Goal: Share content: Share content

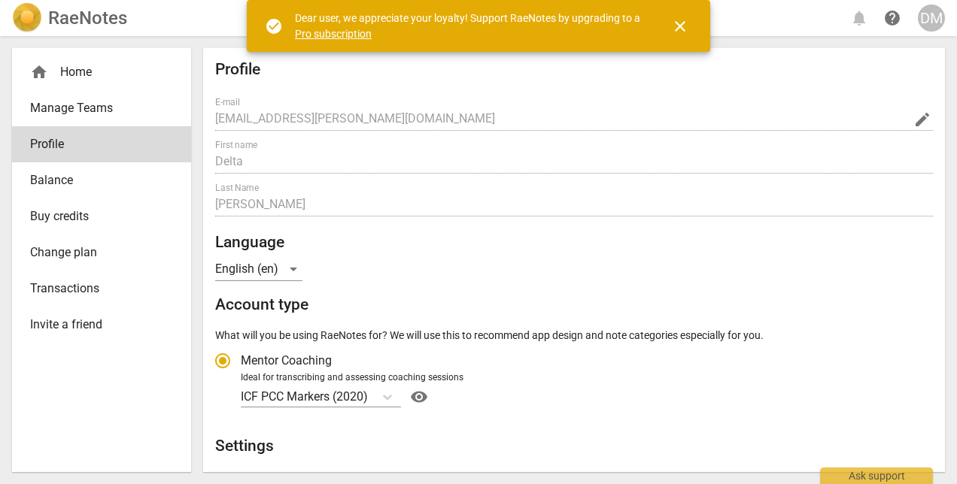
radio input "false"
click at [685, 22] on span "close" at bounding box center [680, 26] width 18 height 18
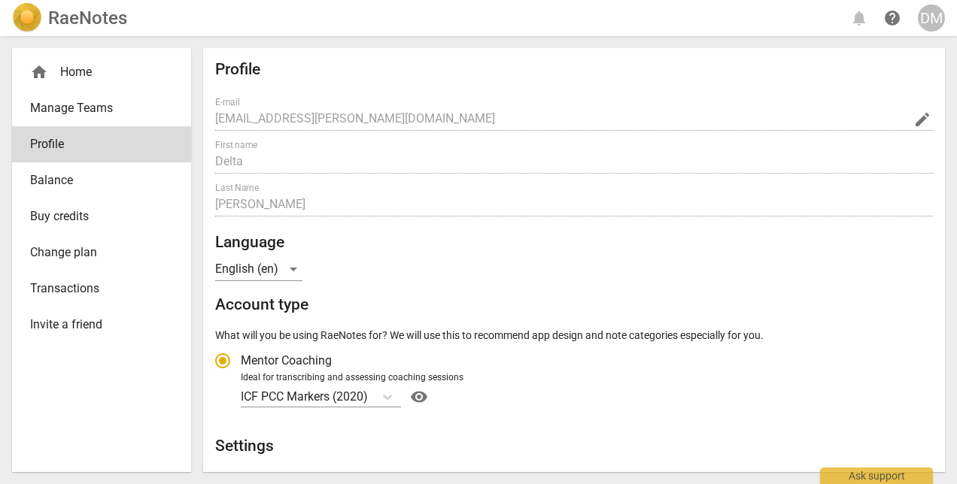
click at [927, 18] on div "DM" at bounding box center [931, 18] width 27 height 27
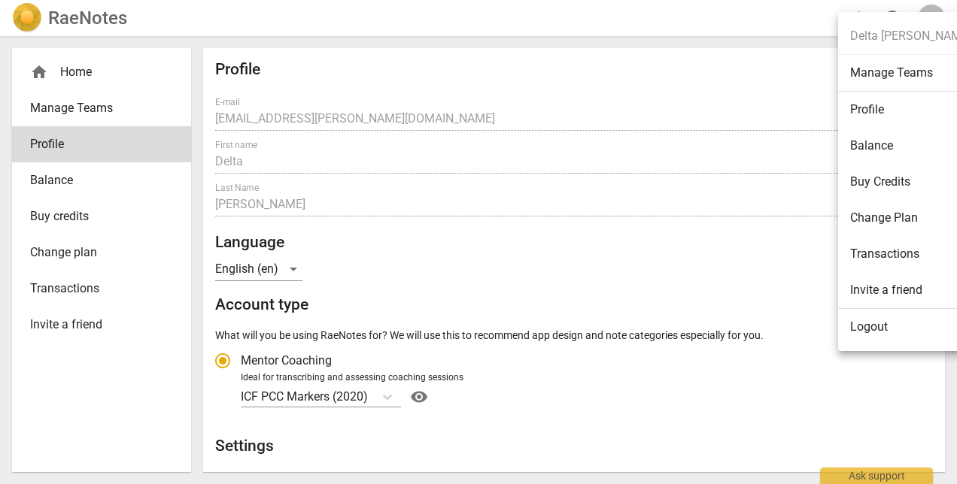
click at [878, 144] on li "Balance" at bounding box center [910, 146] width 145 height 36
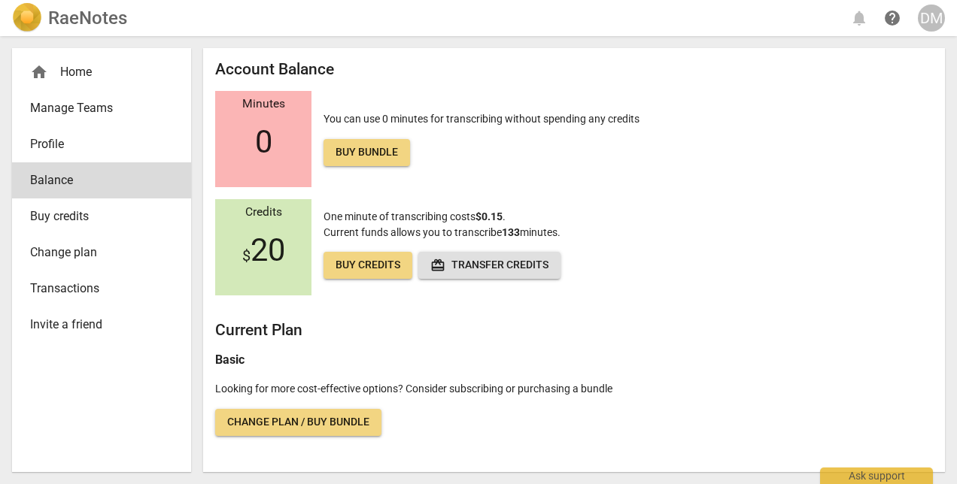
click at [93, 77] on div "home Home" at bounding box center [95, 72] width 131 height 18
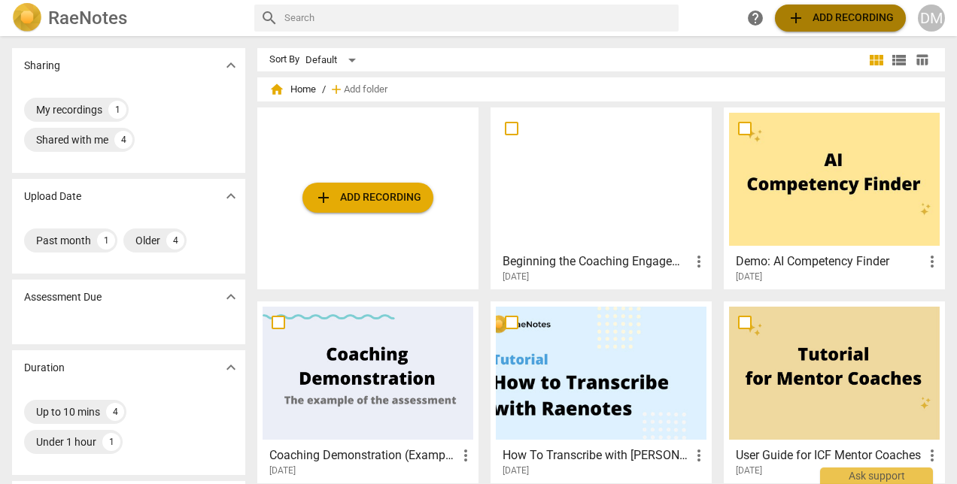
click at [851, 18] on span "add Add recording" at bounding box center [840, 18] width 107 height 18
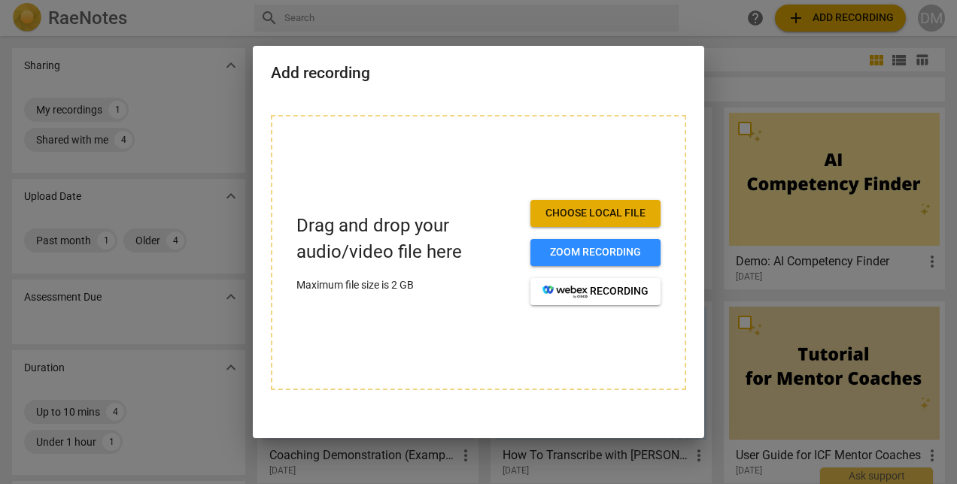
click at [851, 18] on div at bounding box center [478, 242] width 957 height 484
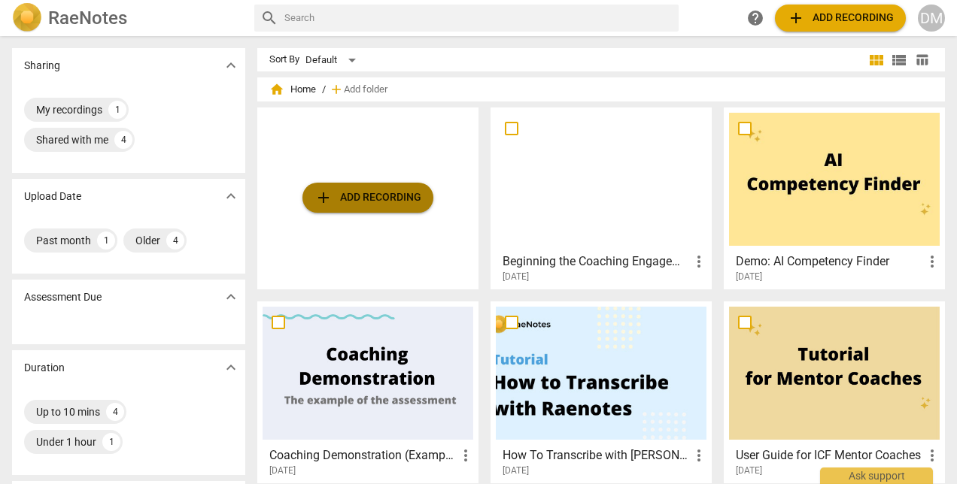
click at [344, 197] on span "add Add recording" at bounding box center [367, 198] width 107 height 18
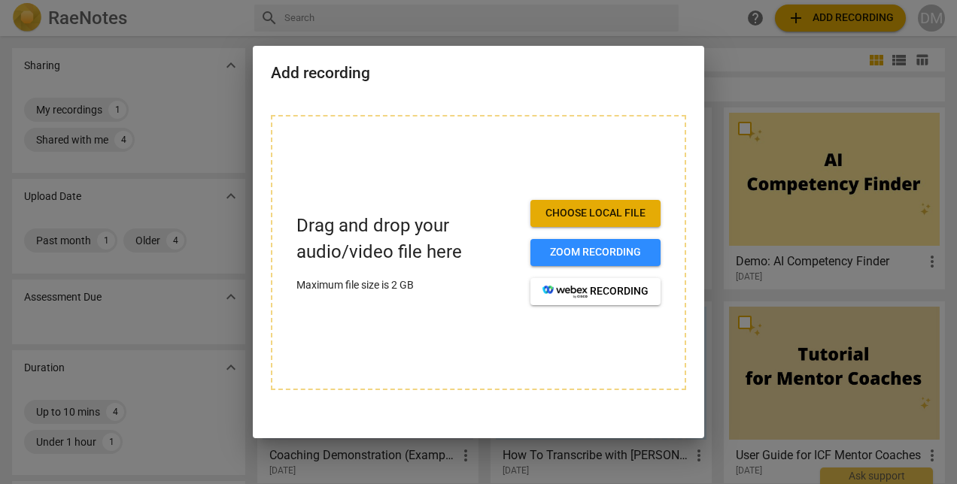
click at [616, 214] on span "Choose local file" at bounding box center [595, 213] width 106 height 15
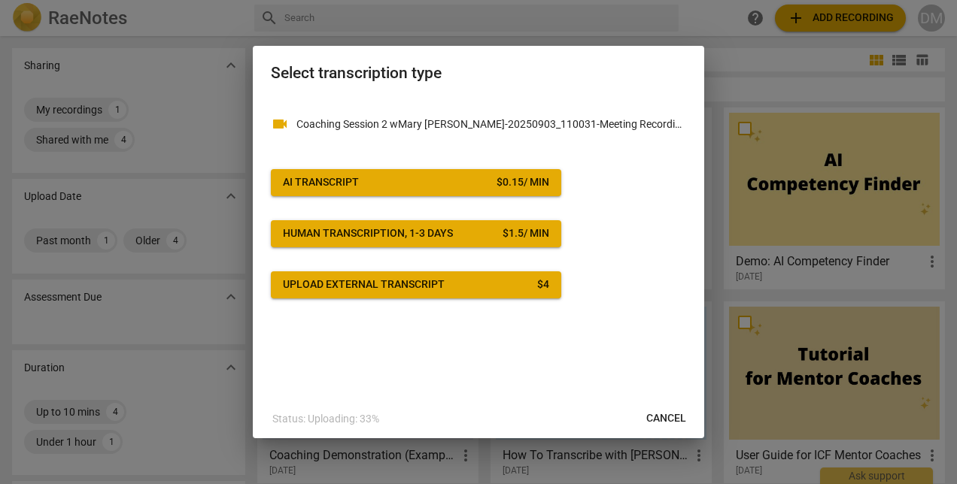
click at [412, 184] on span "AI Transcript $ 0.15 / min" at bounding box center [416, 182] width 266 height 15
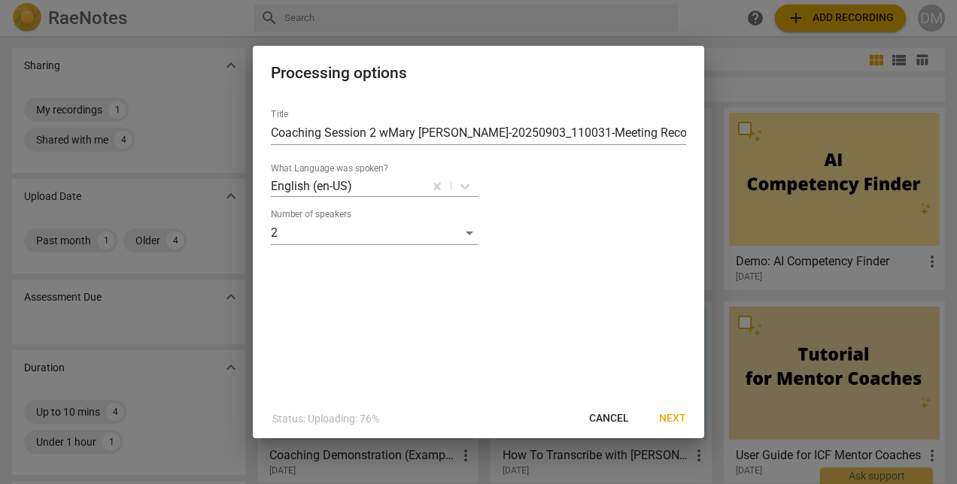
click at [674, 418] on span "Next" at bounding box center [672, 418] width 27 height 15
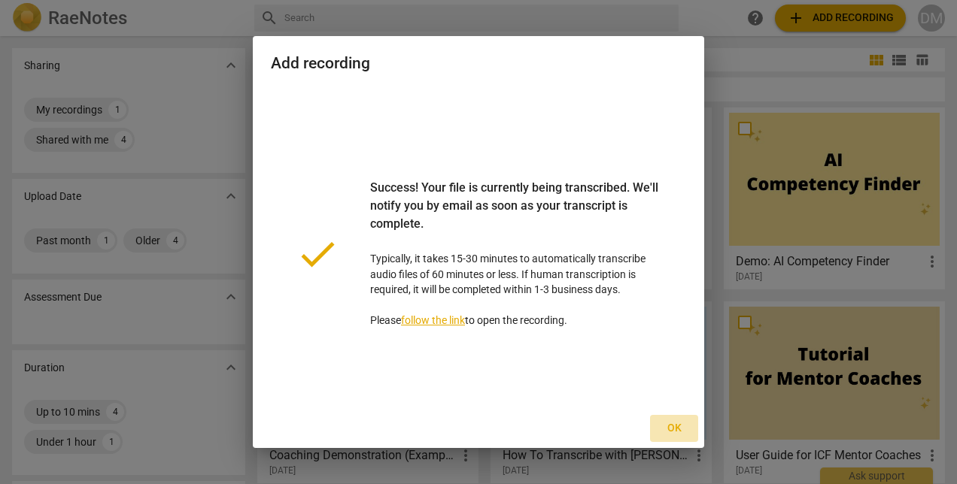
click at [677, 429] on span "Ok" at bounding box center [674, 428] width 24 height 15
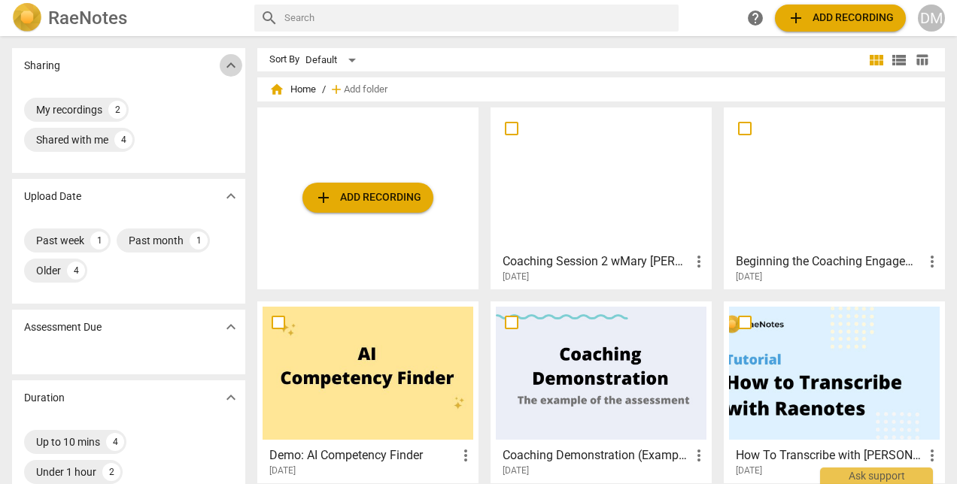
click at [232, 63] on span "expand_more" at bounding box center [231, 65] width 18 height 18
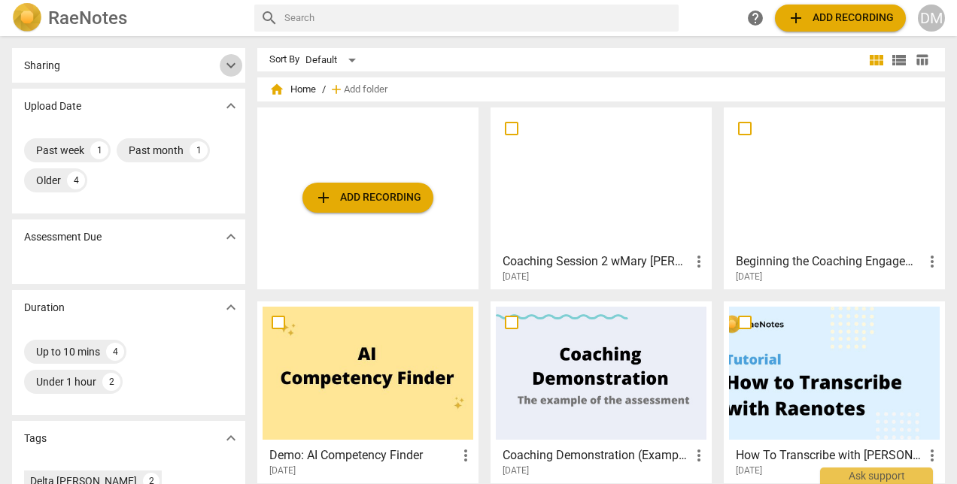
click at [232, 63] on span "expand_more" at bounding box center [231, 65] width 18 height 18
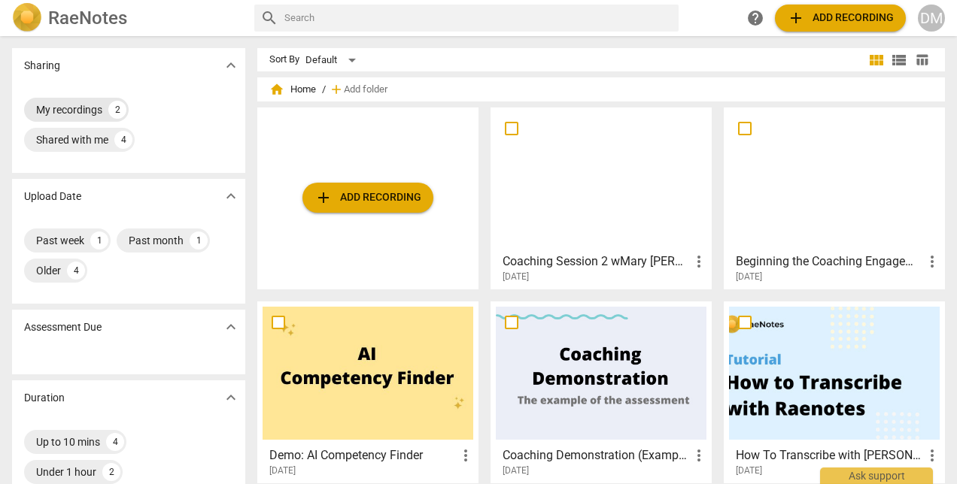
click at [69, 108] on div "My recordings" at bounding box center [69, 109] width 66 height 15
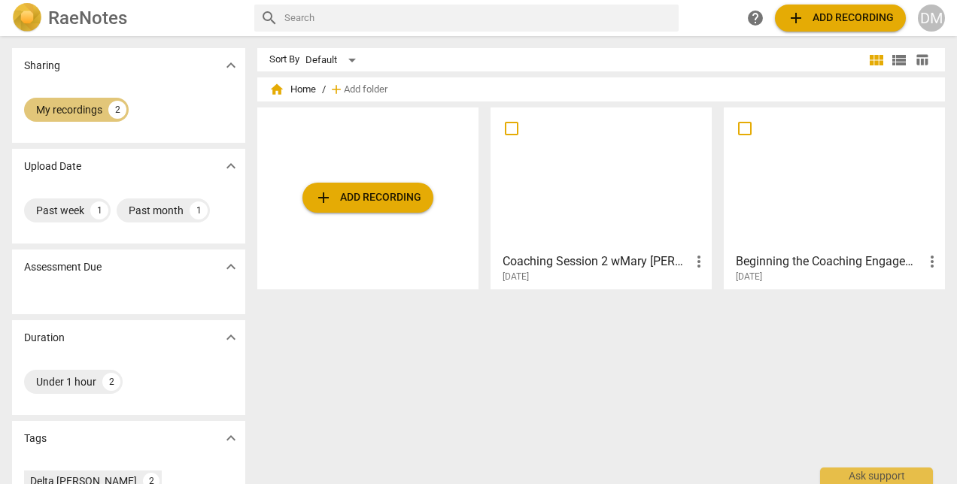
click at [68, 107] on div "My recordings" at bounding box center [69, 109] width 66 height 15
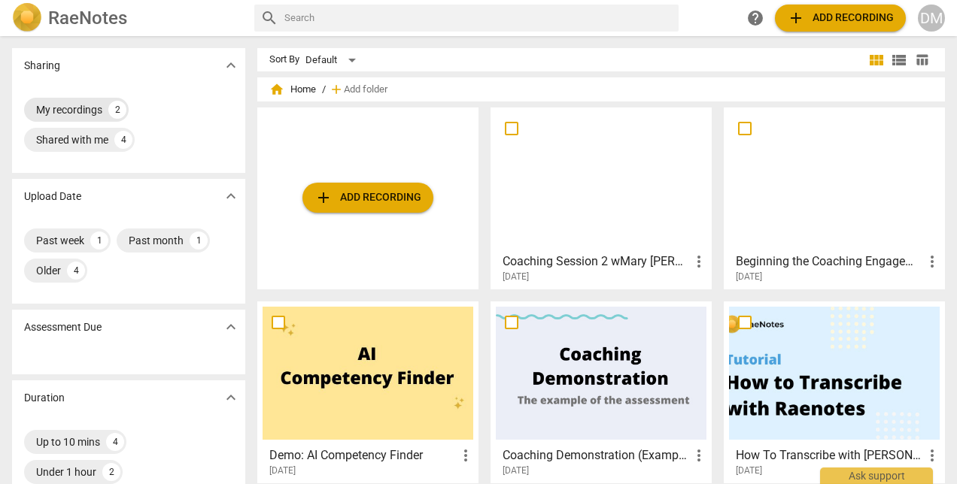
click at [68, 107] on div "My recordings" at bounding box center [69, 109] width 66 height 15
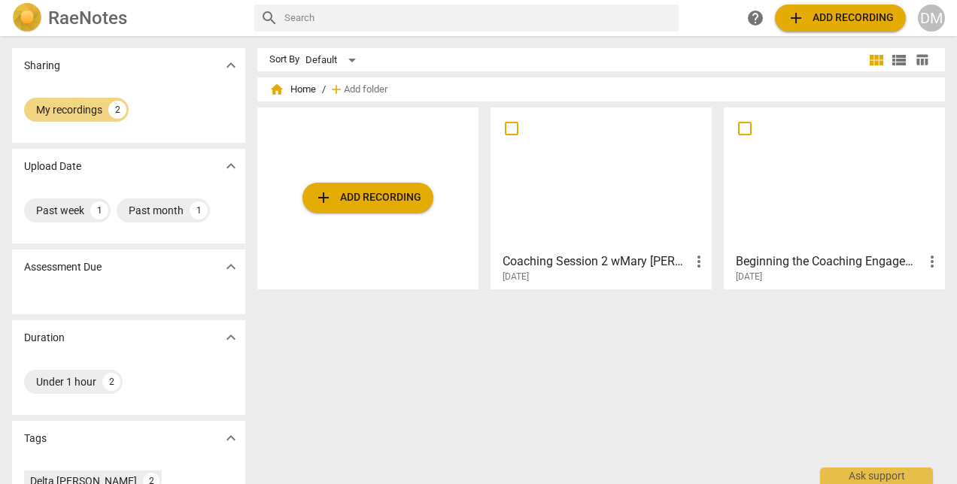
click at [513, 128] on input "checkbox" at bounding box center [512, 129] width 32 height 18
checkbox input "false"
click at [507, 130] on input "checkbox" at bounding box center [512, 129] width 32 height 18
click at [608, 209] on div at bounding box center [601, 179] width 211 height 133
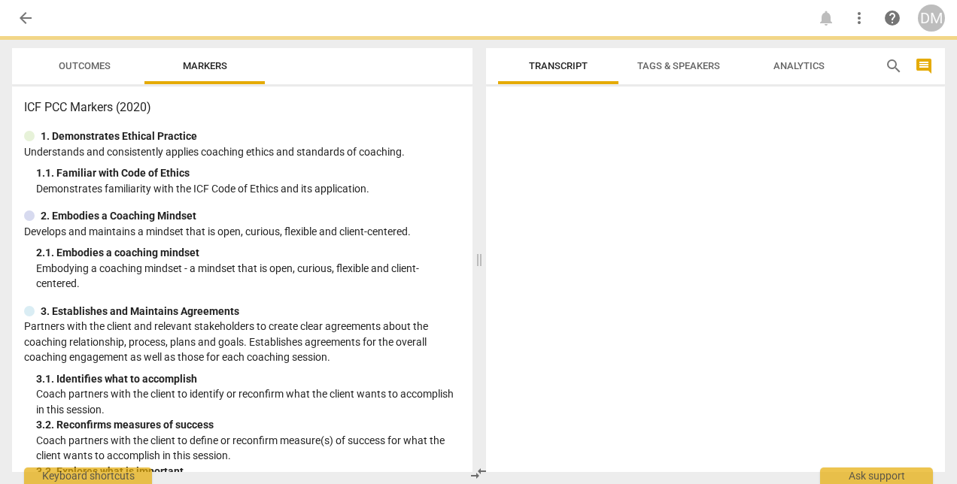
click at [608, 209] on div at bounding box center [715, 283] width 459 height 380
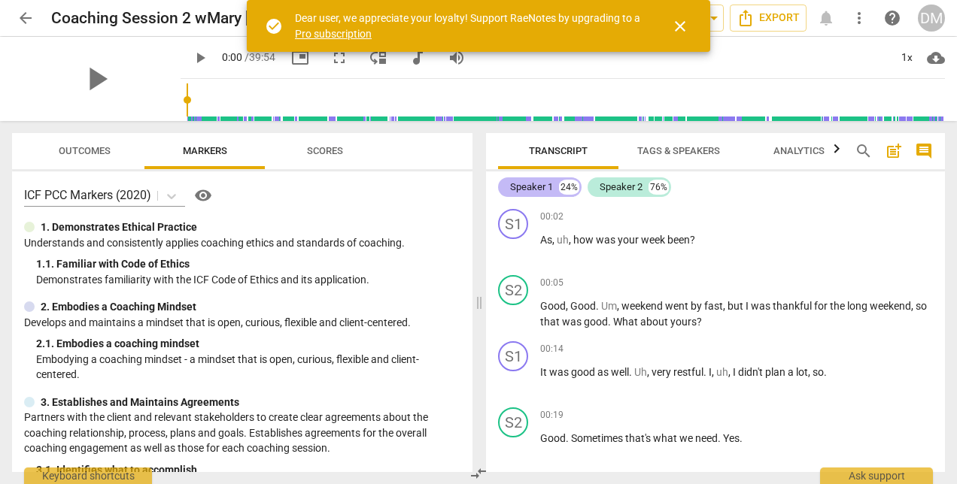
click at [517, 187] on div "Speaker 1" at bounding box center [531, 187] width 43 height 15
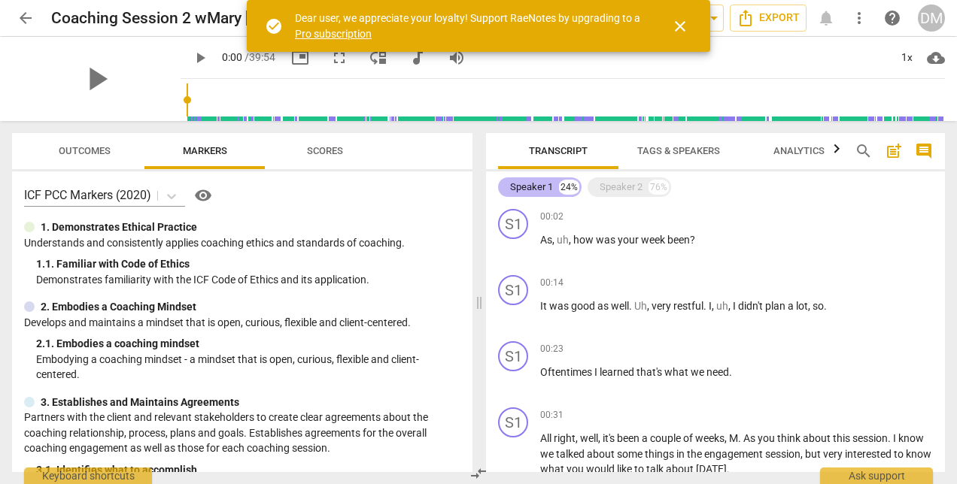
click at [517, 187] on div "Speaker 1" at bounding box center [531, 187] width 43 height 15
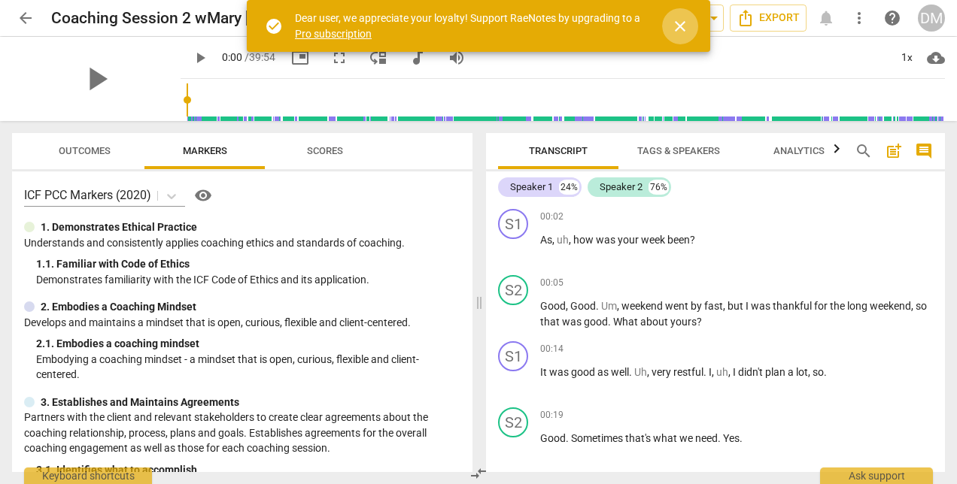
click at [684, 25] on span "close" at bounding box center [680, 26] width 18 height 18
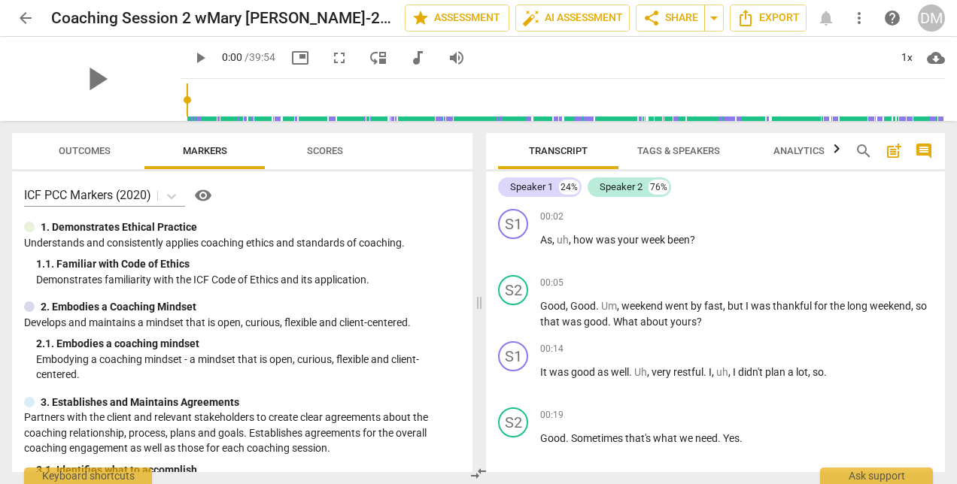
click at [861, 17] on span "more_vert" at bounding box center [859, 18] width 18 height 18
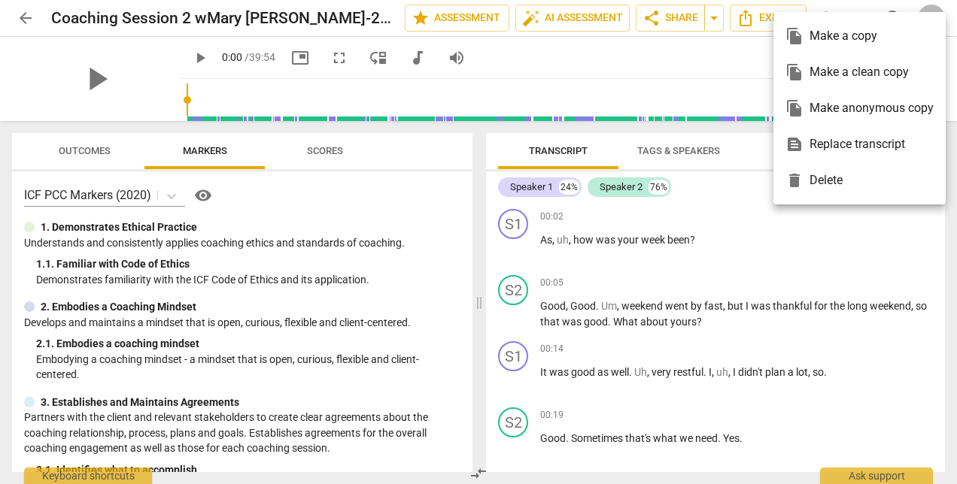
click at [706, 65] on div at bounding box center [478, 242] width 957 height 484
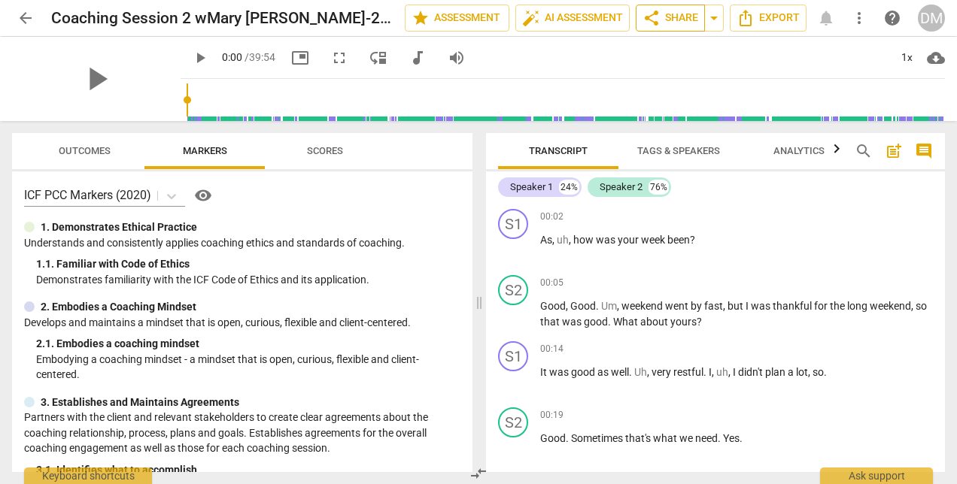
click at [683, 16] on span "share Share" at bounding box center [670, 18] width 56 height 18
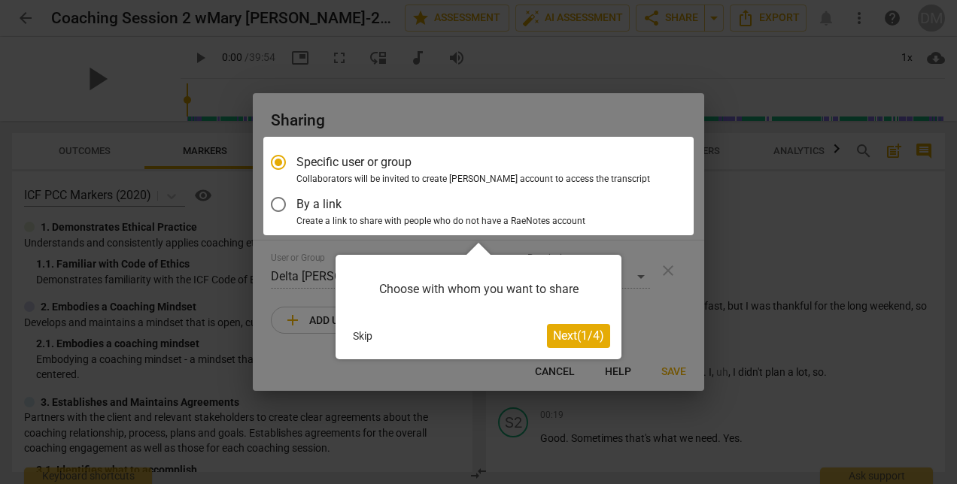
click at [553, 338] on span "Next ( 1 / 4 )" at bounding box center [578, 336] width 51 height 14
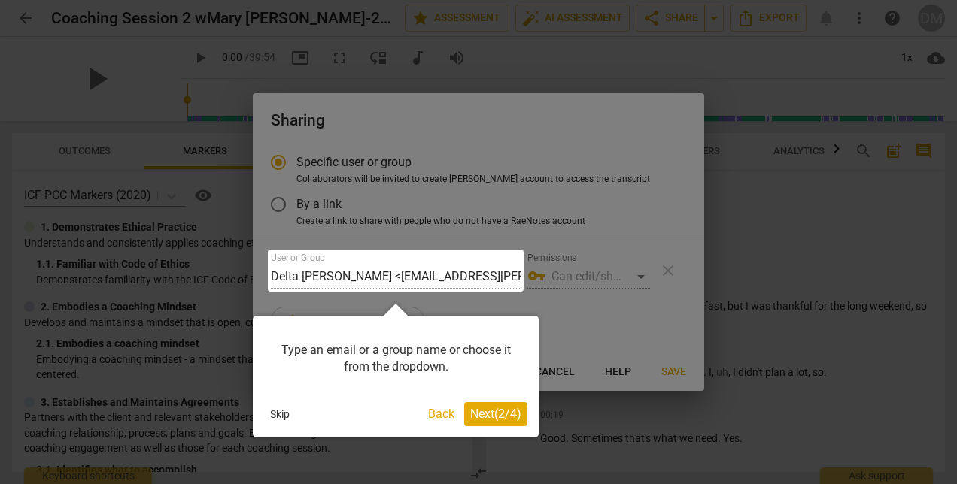
click at [338, 275] on div at bounding box center [396, 271] width 256 height 42
click at [484, 409] on span "Next ( 2 / 4 )" at bounding box center [495, 414] width 51 height 14
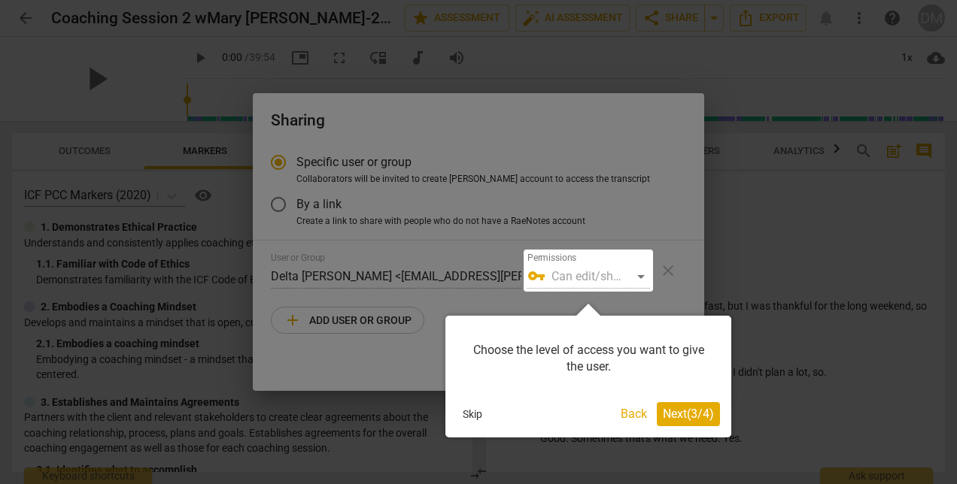
click at [707, 411] on span "Next ( 3 / 4 )" at bounding box center [688, 414] width 51 height 14
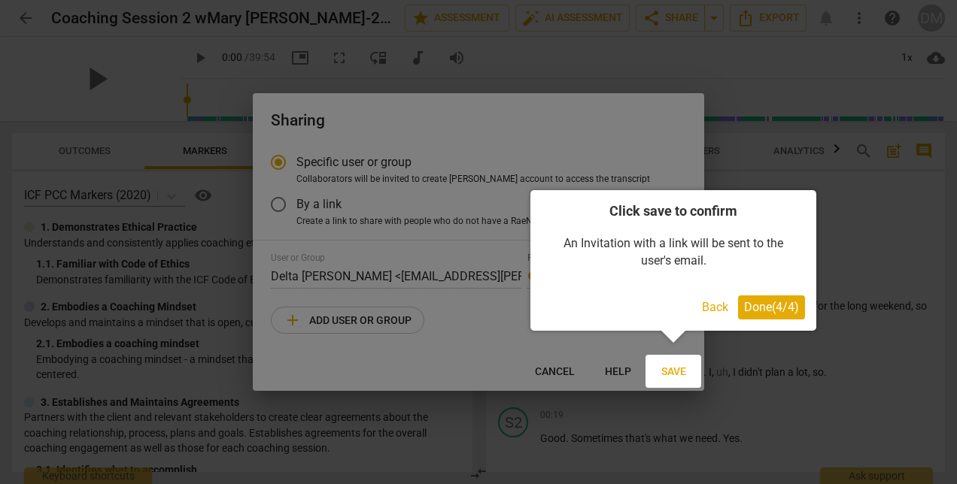
click at [770, 307] on span "Done ( 4 / 4 )" at bounding box center [771, 307] width 55 height 14
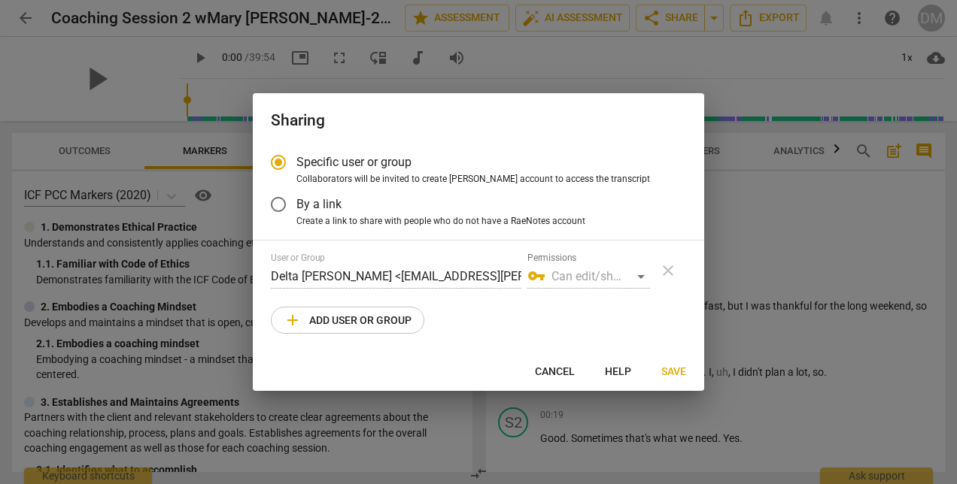
click at [362, 320] on span "add Add user or group" at bounding box center [348, 320] width 128 height 18
radio input "false"
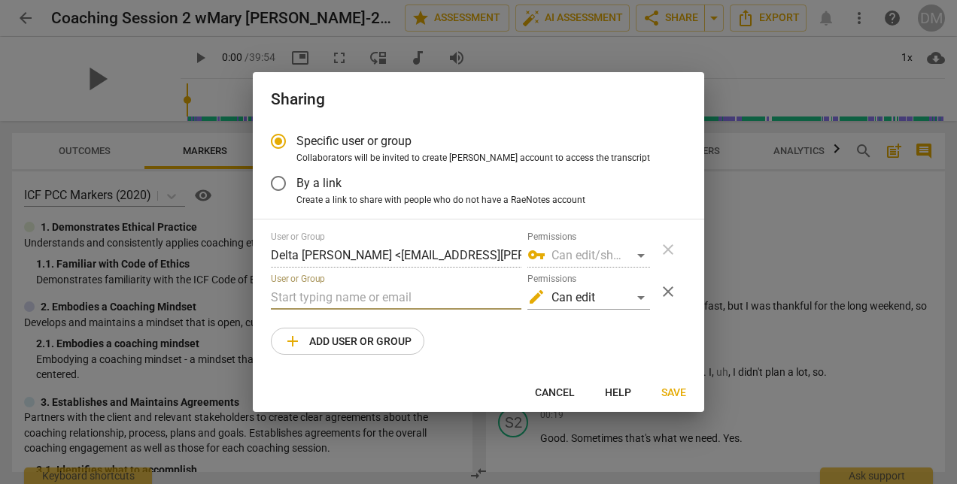
click at [394, 299] on input "text" at bounding box center [396, 298] width 250 height 24
type input "j"
click at [322, 295] on input "text" at bounding box center [396, 298] width 250 height 24
paste input ""[PERSON_NAME]" <[PERSON_NAME][EMAIL_ADDRESS][DOMAIN_NAME]>"
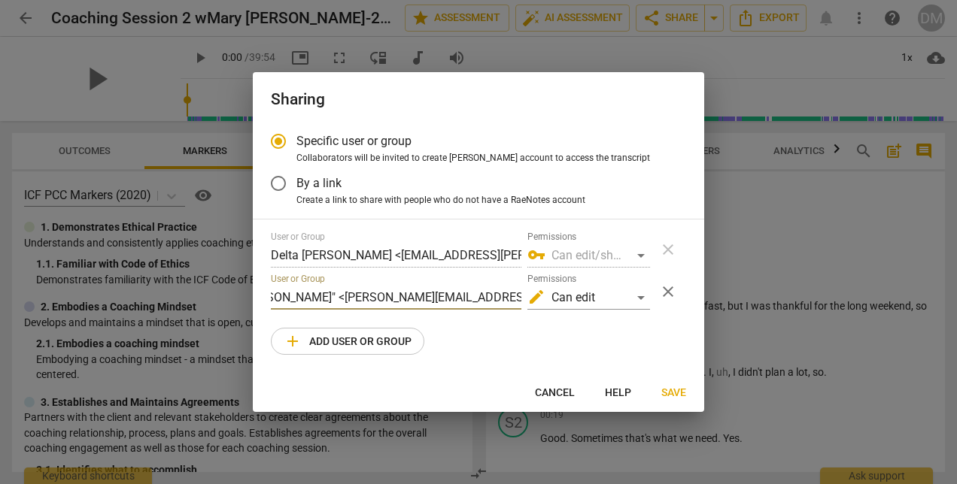
click at [353, 299] on input ""[PERSON_NAME]" <[PERSON_NAME][EMAIL_ADDRESS][DOMAIN_NAME]>" at bounding box center [396, 298] width 250 height 24
click at [460, 302] on input "[PERSON_NAME][EMAIL_ADDRESS][DOMAIN_NAME]>" at bounding box center [396, 298] width 250 height 24
type input "[PERSON_NAME][EMAIL_ADDRESS][DOMAIN_NAME]"
click at [279, 185] on input "By a link" at bounding box center [278, 183] width 36 height 36
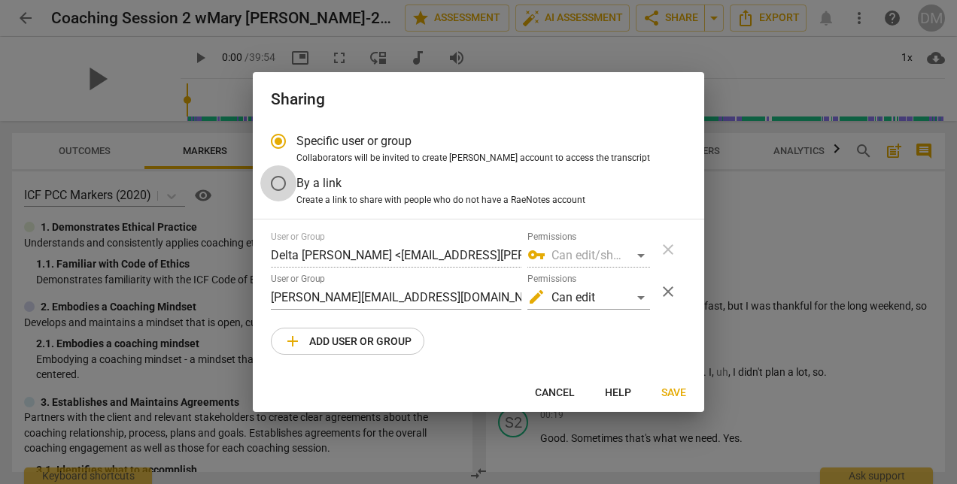
radio input "false"
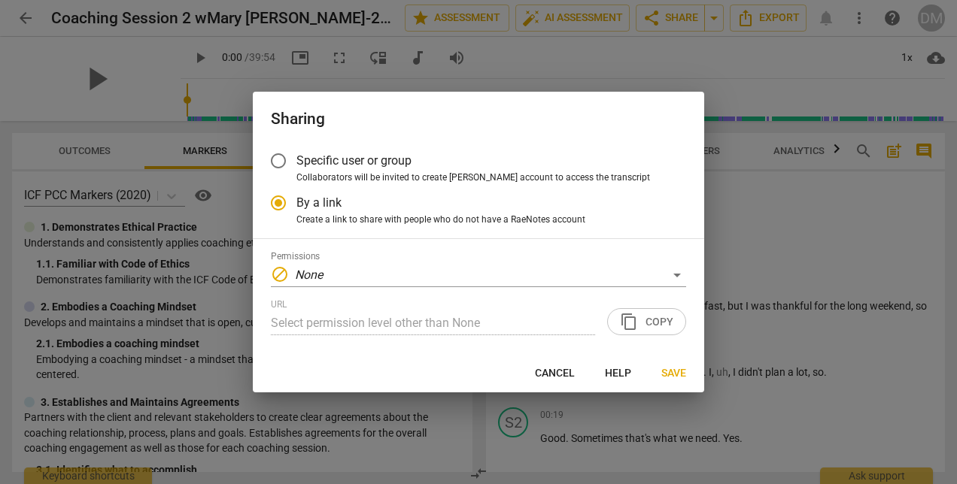
click at [279, 161] on input "Specific user or group" at bounding box center [278, 161] width 36 height 36
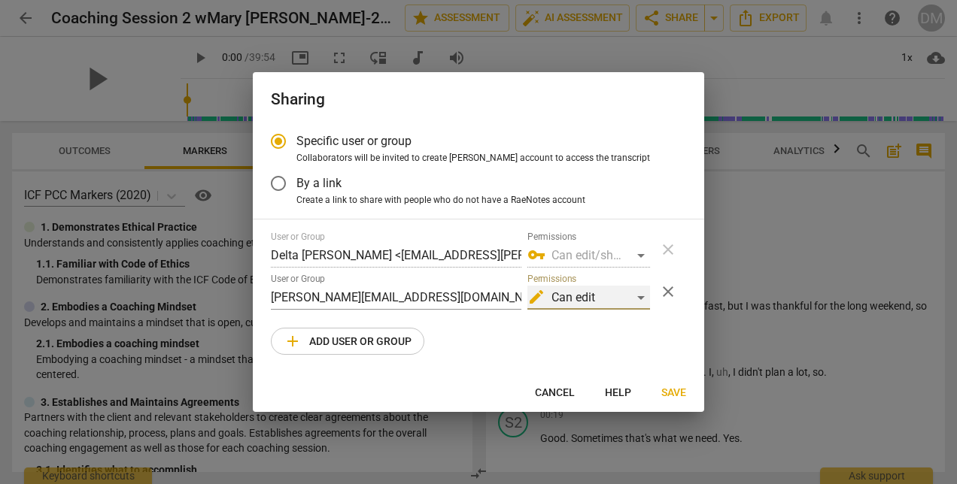
click at [641, 300] on div "edit Can edit" at bounding box center [588, 298] width 123 height 24
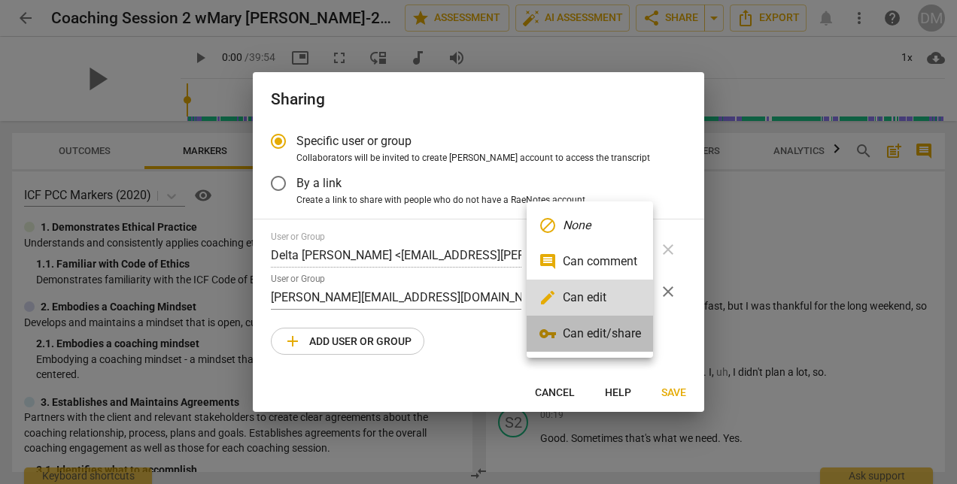
click at [614, 331] on li "vpn_key Can edit/share" at bounding box center [589, 334] width 126 height 36
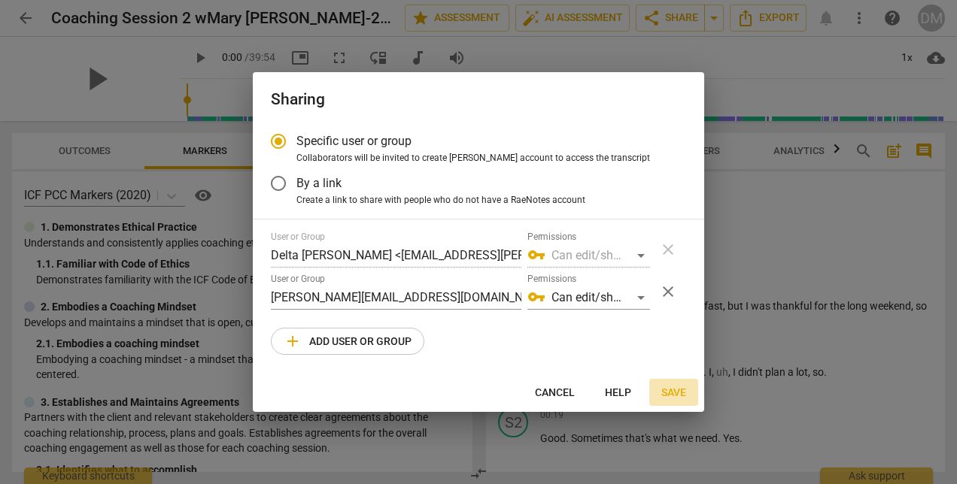
click at [671, 393] on span "Save" at bounding box center [673, 393] width 25 height 15
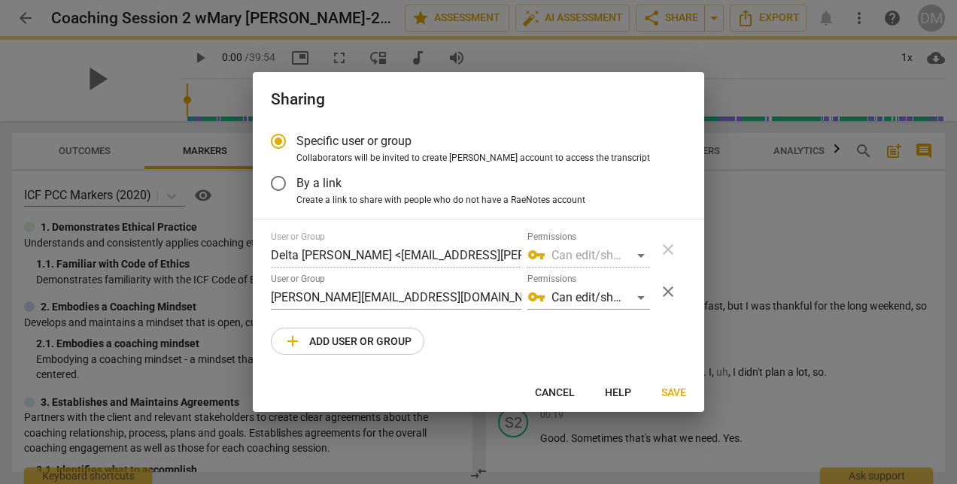
radio input "false"
type input "Inspired Iterations <[PERSON_NAME][EMAIL_ADDRESS][DOMAIN_NAME]>"
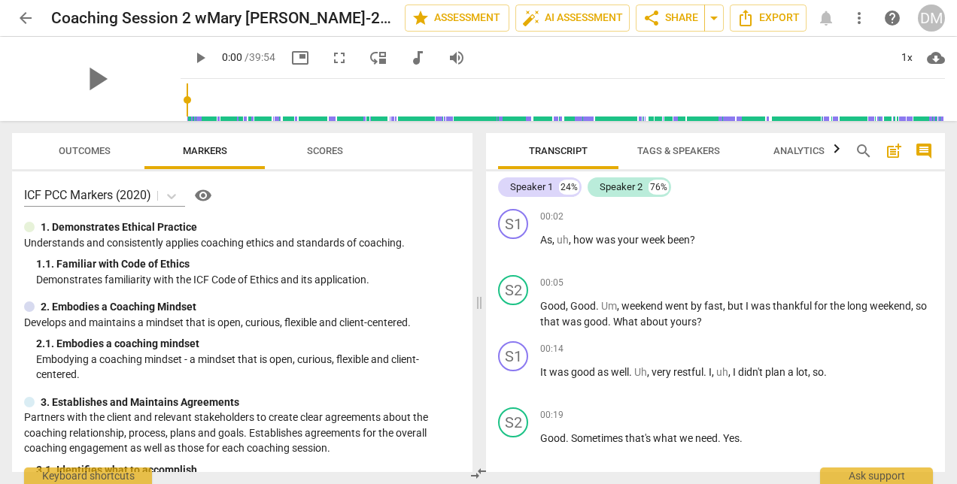
click at [936, 20] on div "DM" at bounding box center [931, 18] width 27 height 27
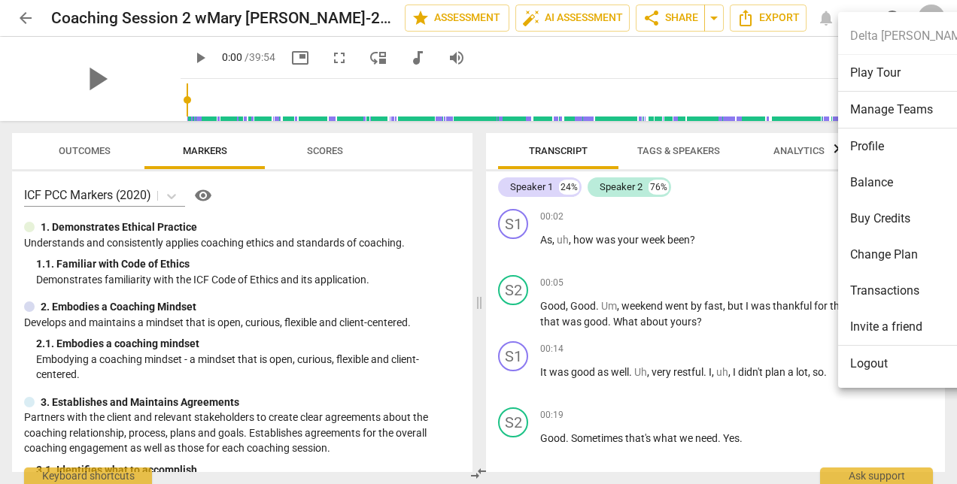
click at [864, 146] on li "Profile" at bounding box center [910, 147] width 145 height 36
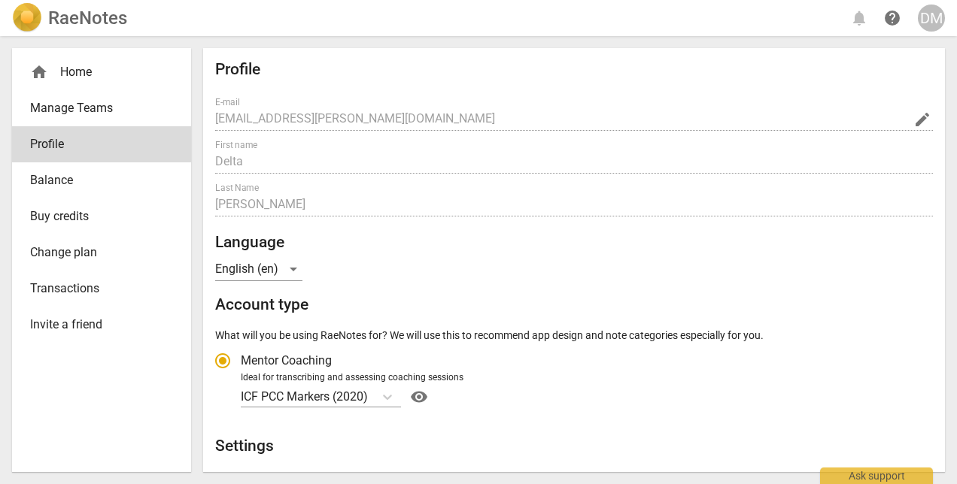
radio input "false"
click at [92, 19] on h2 "RaeNotes" at bounding box center [87, 18] width 79 height 21
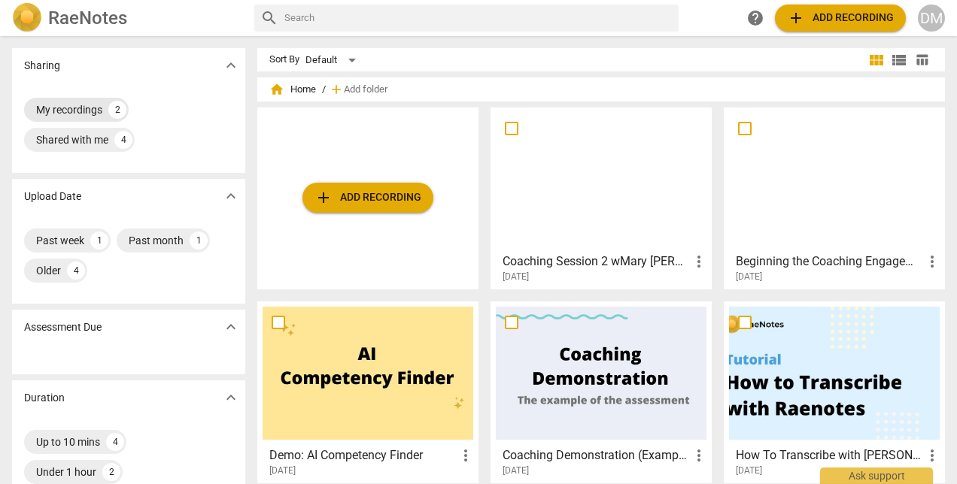
click at [73, 104] on div "My recordings" at bounding box center [69, 109] width 66 height 15
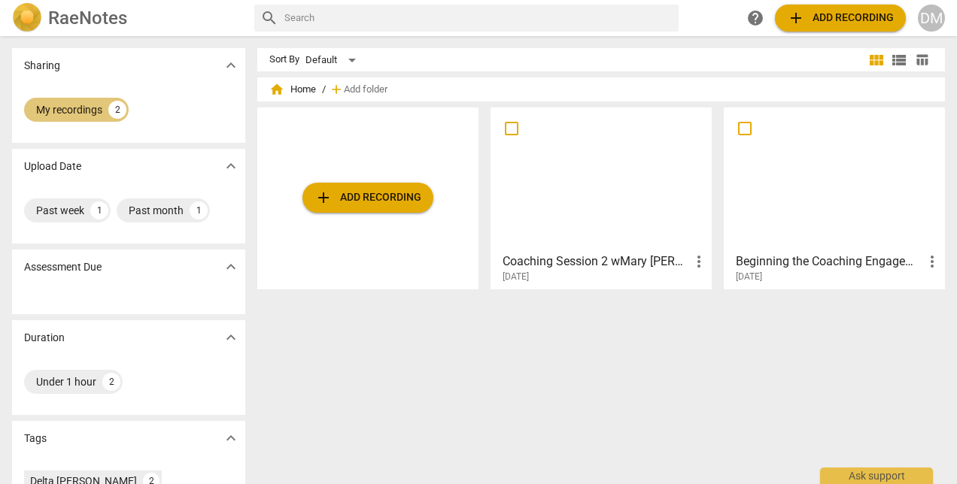
click at [73, 104] on div "My recordings" at bounding box center [69, 109] width 66 height 15
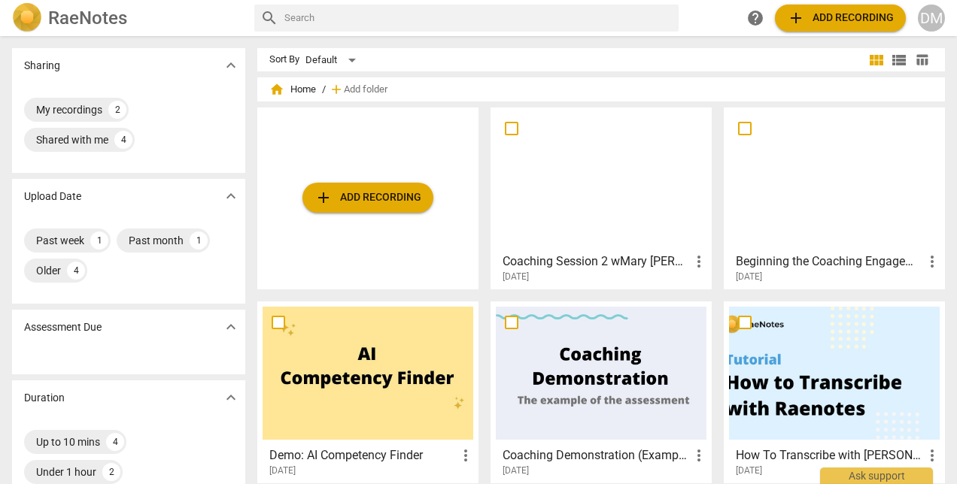
click at [612, 205] on div at bounding box center [601, 179] width 211 height 133
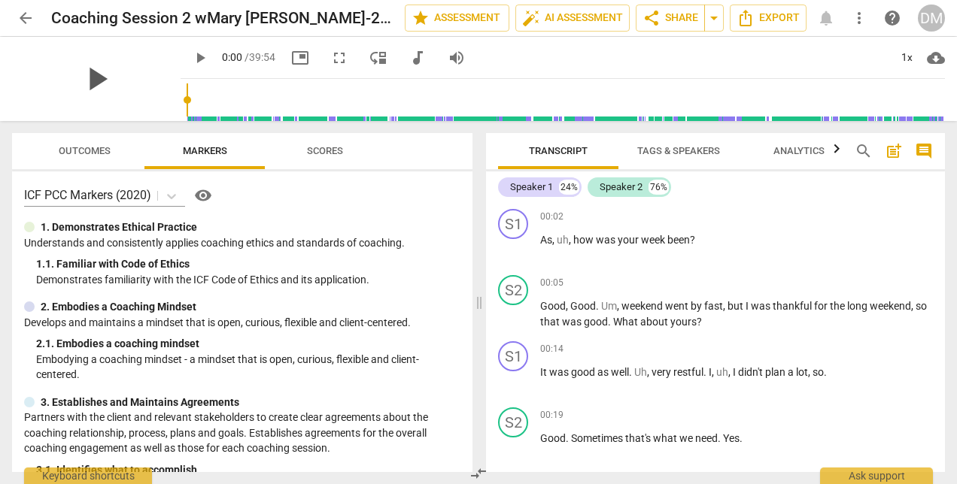
click at [88, 81] on span "play_arrow" at bounding box center [96, 78] width 39 height 39
click at [88, 81] on span "pause" at bounding box center [96, 78] width 39 height 39
type input "5"
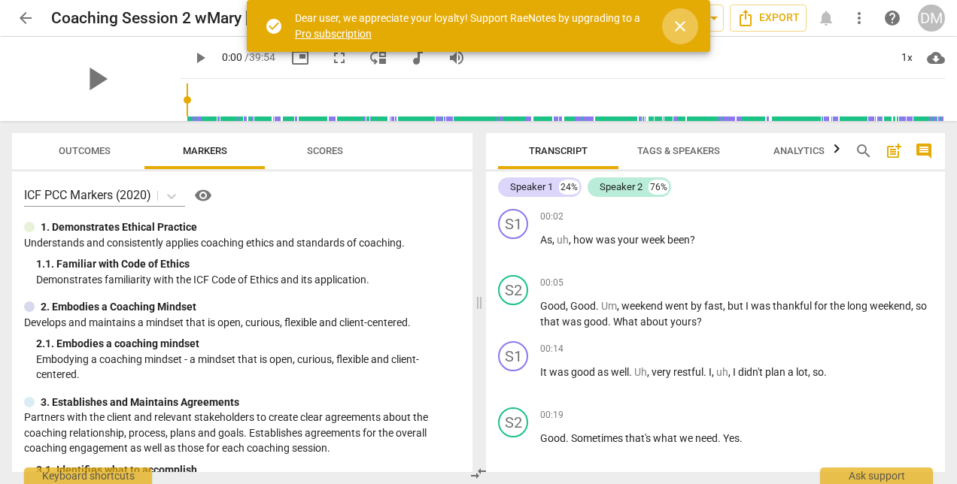
click at [673, 31] on span "close" at bounding box center [680, 26] width 18 height 18
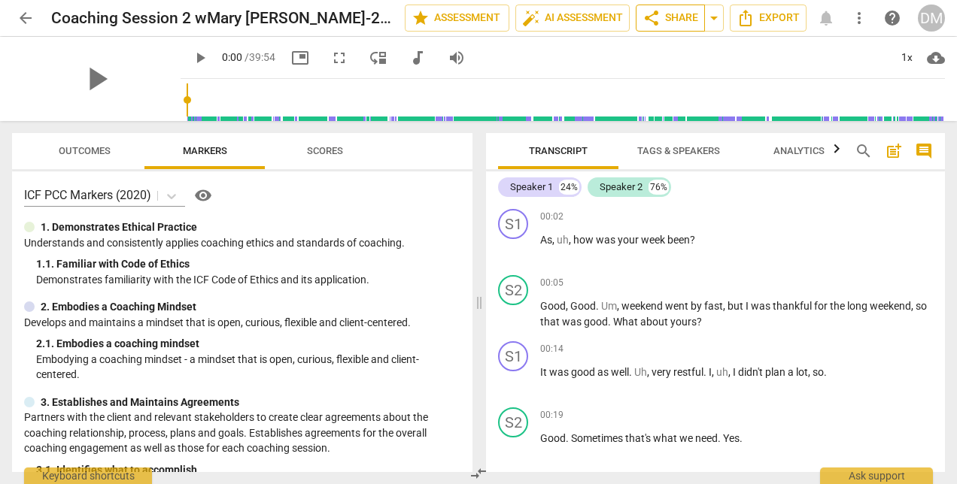
click at [675, 17] on span "share Share" at bounding box center [670, 18] width 56 height 18
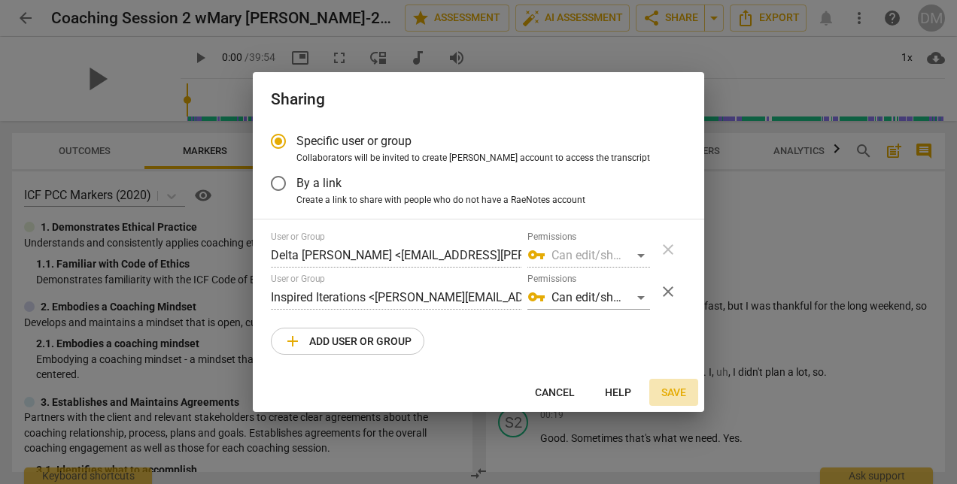
click at [675, 392] on span "Save" at bounding box center [673, 393] width 25 height 15
radio input "false"
